Goal: Submit feedback/report problem: Provide input to the site owners about the experience or issues

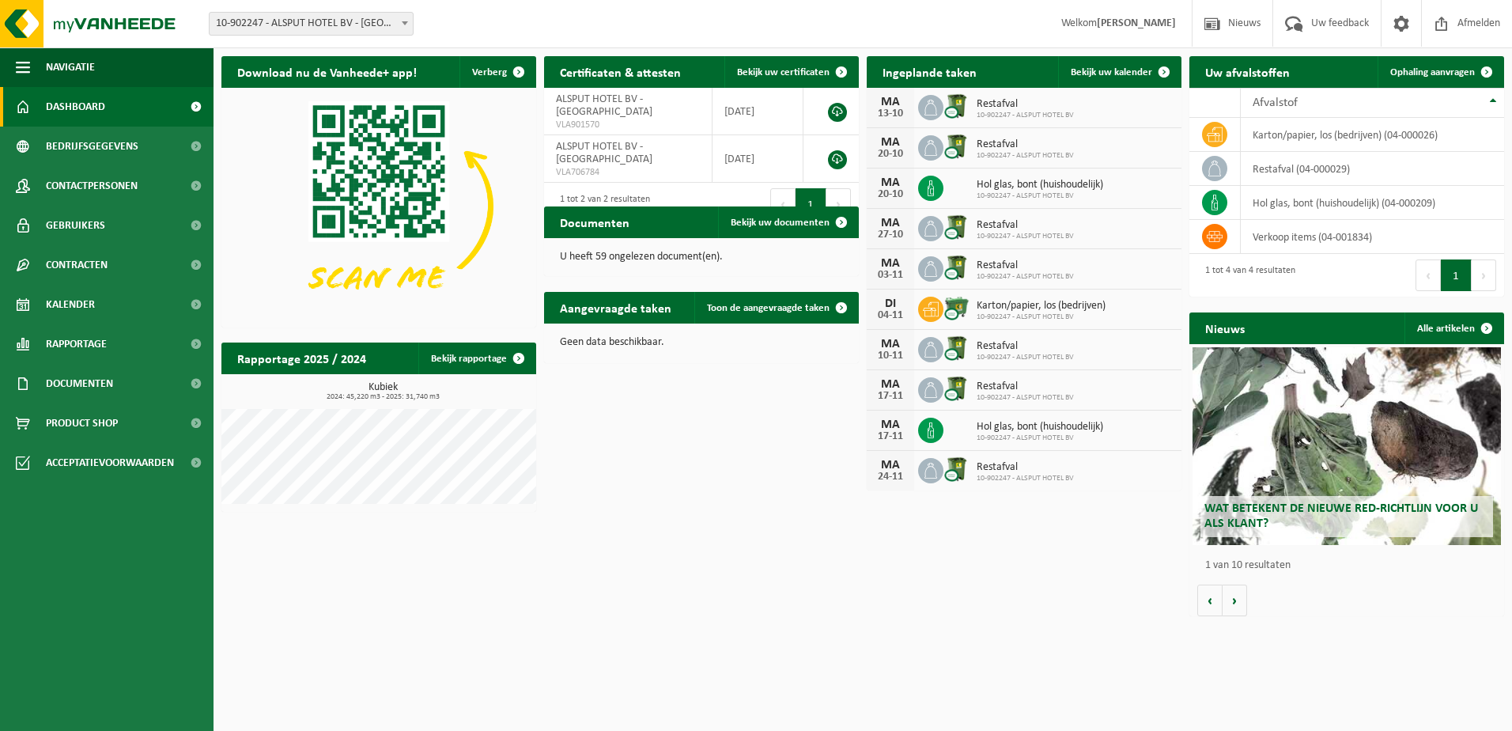
click at [73, 95] on span "Dashboard" at bounding box center [75, 107] width 59 height 40
click at [1333, 18] on span "Uw feedback" at bounding box center [1340, 23] width 66 height 47
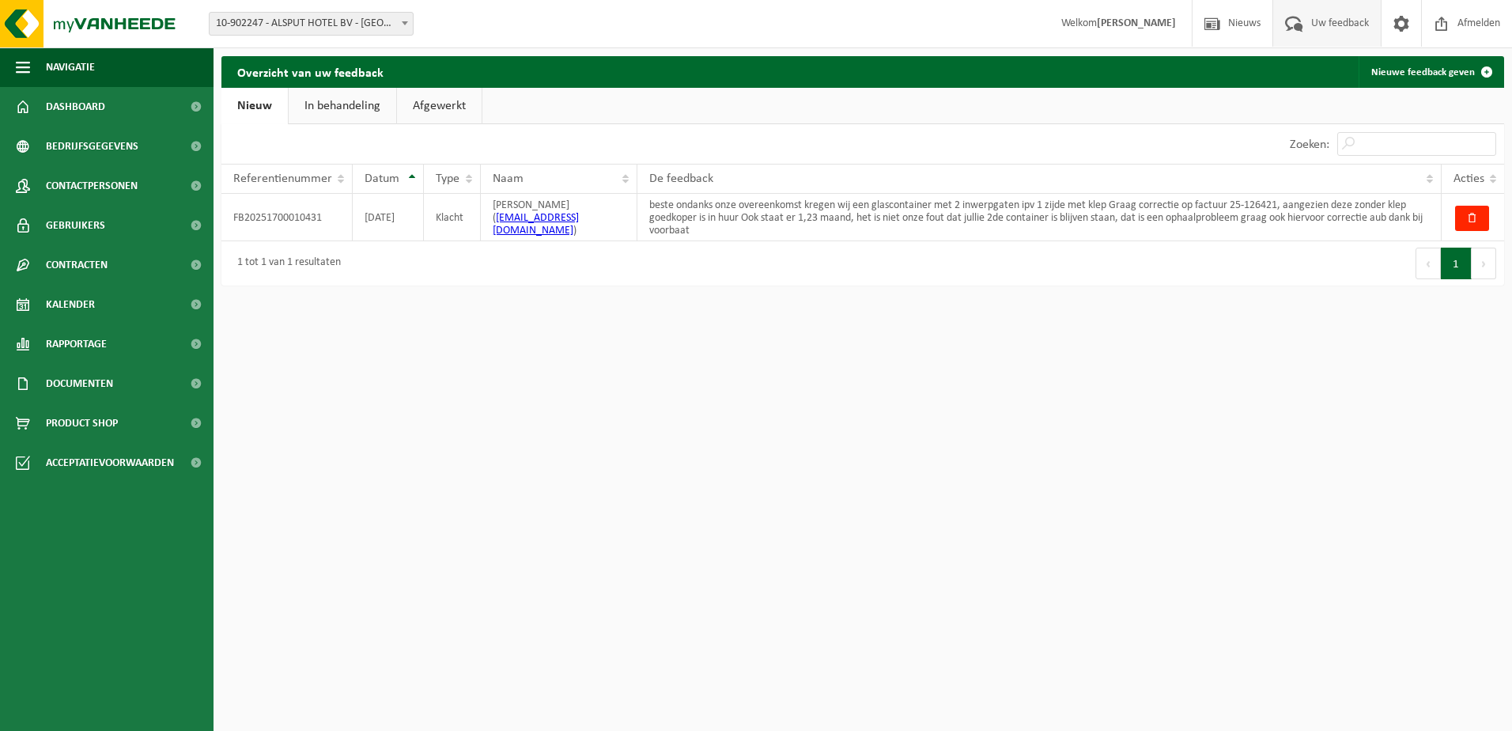
drag, startPoint x: 1476, startPoint y: 211, endPoint x: 955, endPoint y: 242, distance: 521.2
click at [955, 242] on div "Eerste Vorige 1 Volgende Laatste" at bounding box center [1183, 263] width 641 height 44
click at [331, 108] on link "In behandeling" at bounding box center [343, 106] width 108 height 36
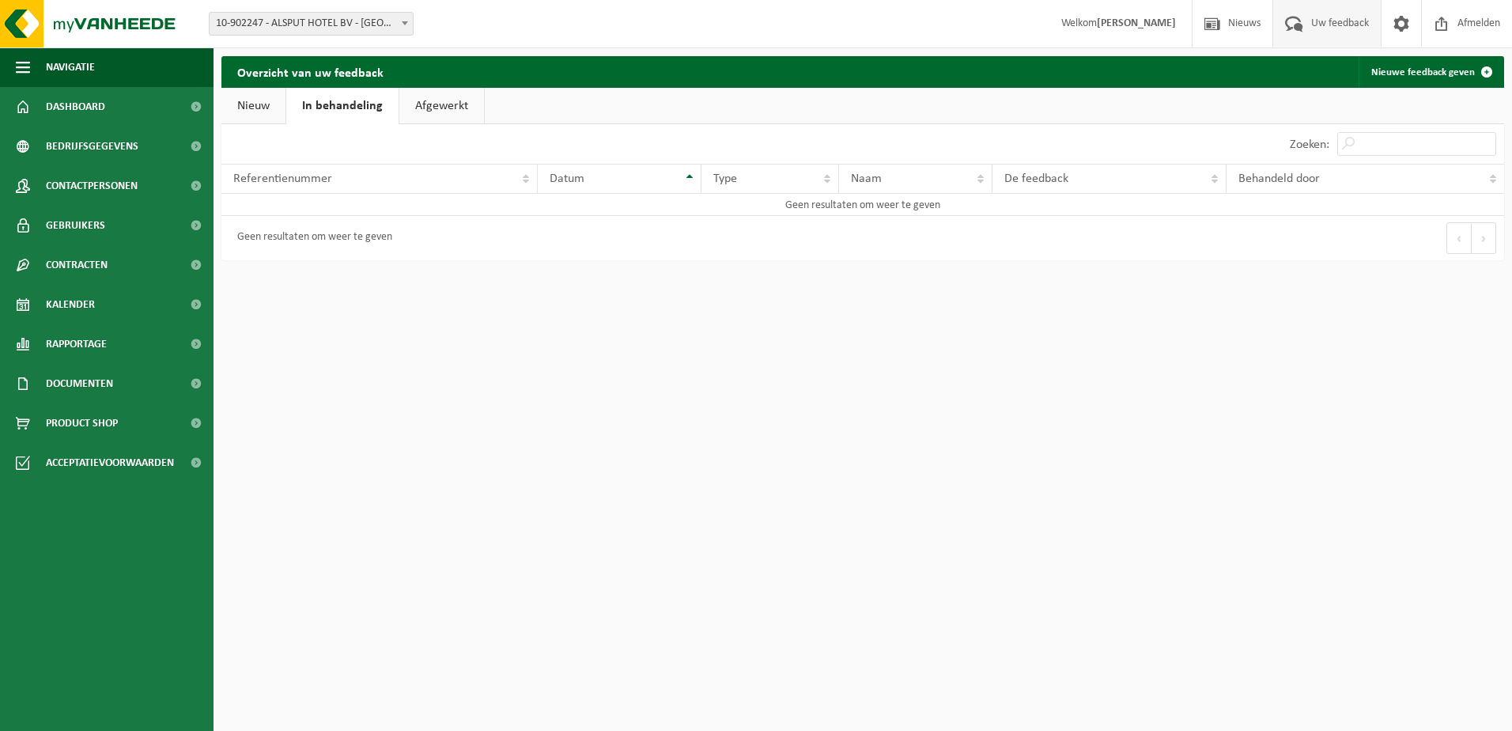
click at [436, 104] on link "Afgewerkt" at bounding box center [441, 106] width 85 height 36
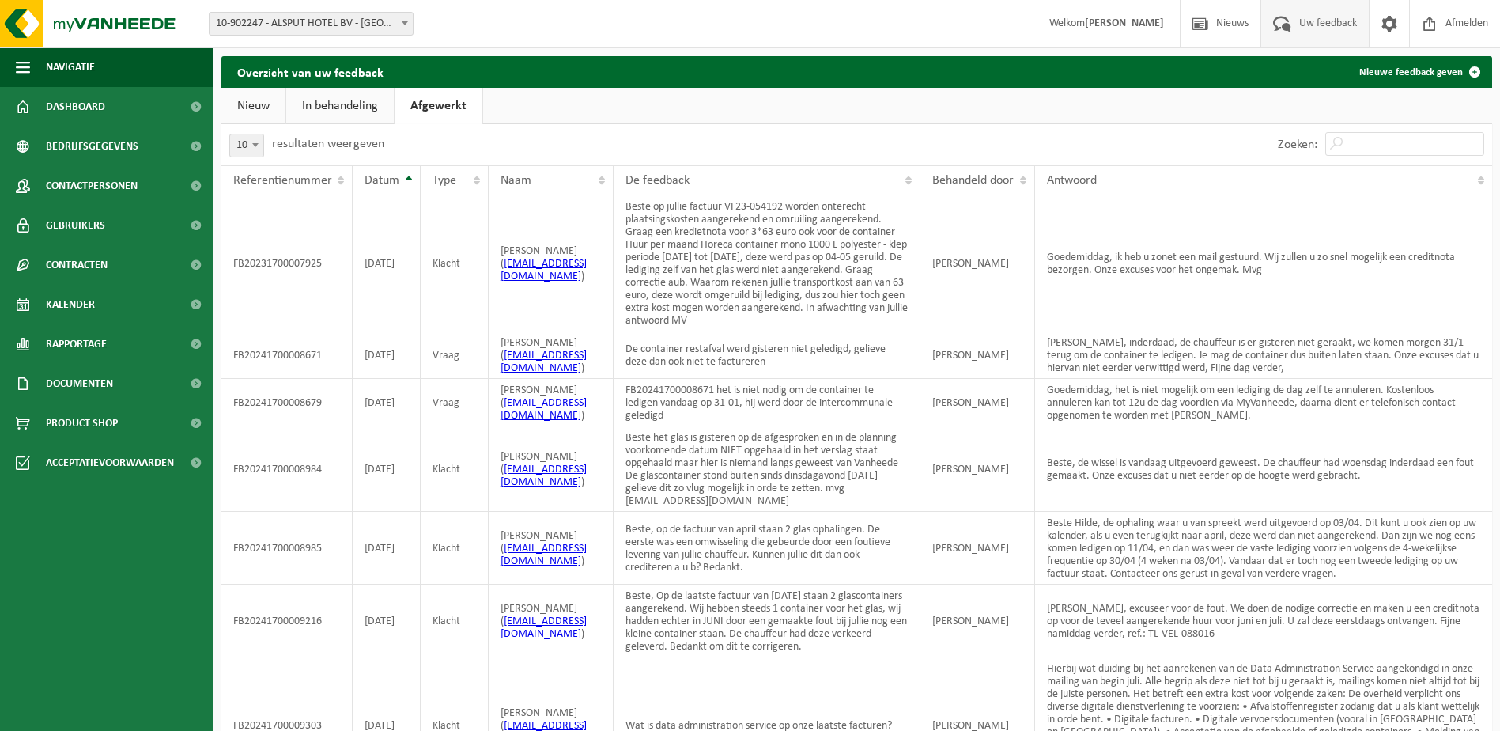
click at [258, 102] on link "Nieuw" at bounding box center [253, 106] width 64 height 36
